Goal: Task Accomplishment & Management: Manage account settings

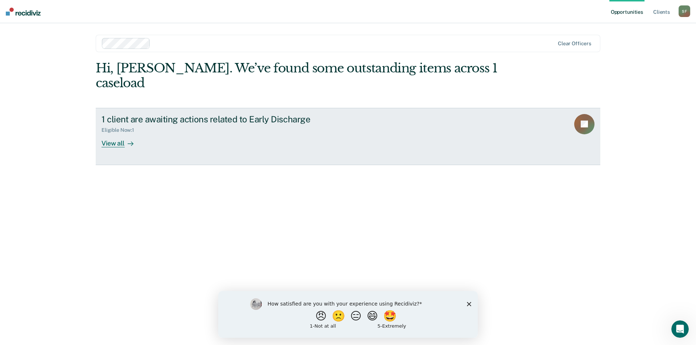
click at [113, 133] on div "View all" at bounding box center [121, 140] width 41 height 14
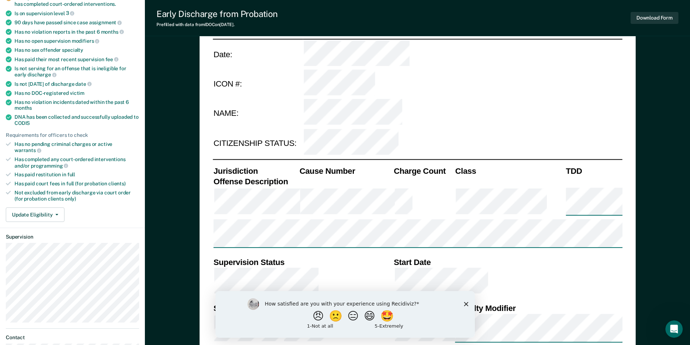
scroll to position [145, 0]
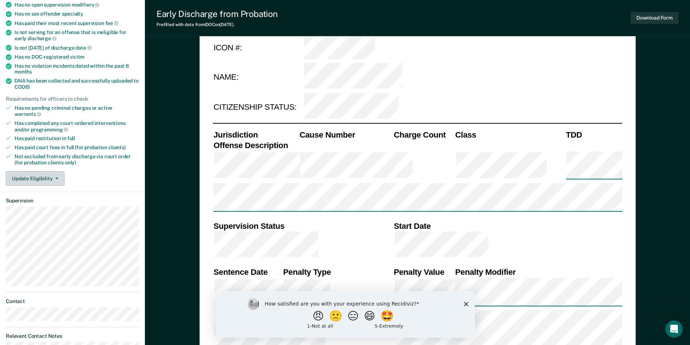
click at [24, 171] on button "Update Eligibility" at bounding box center [35, 178] width 59 height 14
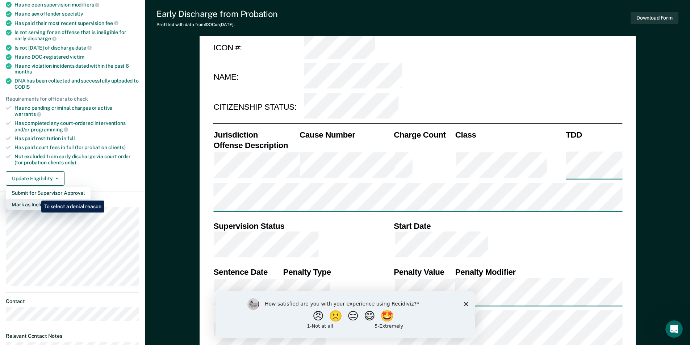
click at [36, 199] on button "Mark as Ineligible" at bounding box center [48, 205] width 85 height 12
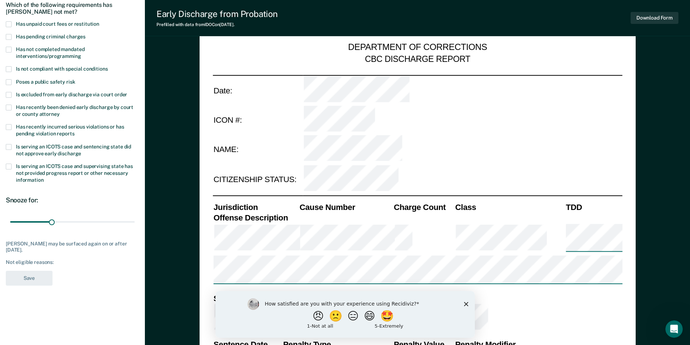
scroll to position [36, 0]
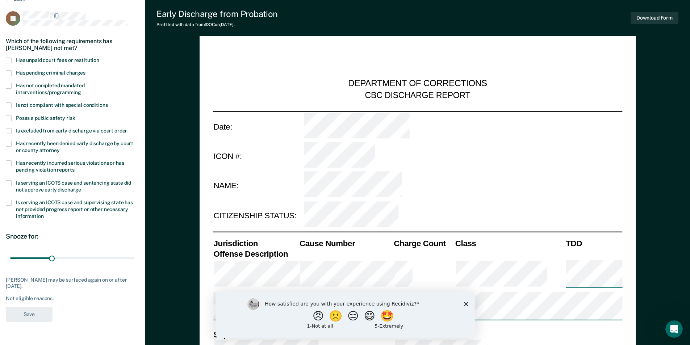
click at [7, 88] on label "Has not completed mandated interventions/programming" at bounding box center [72, 90] width 133 height 14
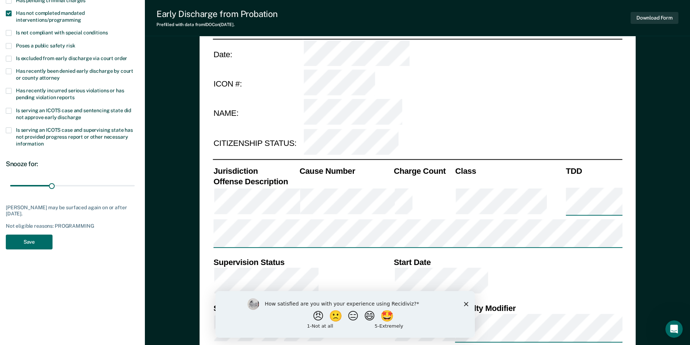
scroll to position [145, 0]
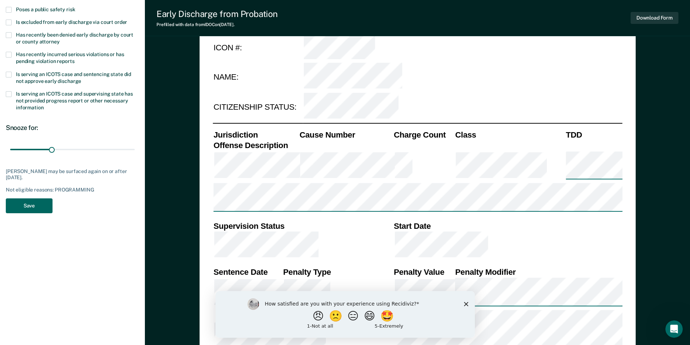
click at [32, 204] on button "Save" at bounding box center [29, 206] width 47 height 15
type textarea "x"
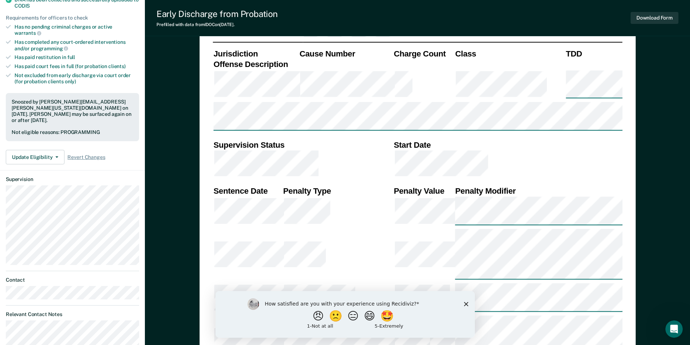
scroll to position [0, 0]
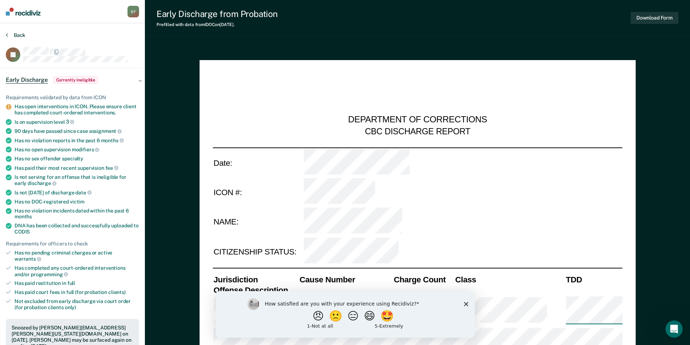
click at [15, 35] on button "Back" at bounding box center [16, 35] width 20 height 7
